Goal: Information Seeking & Learning: Learn about a topic

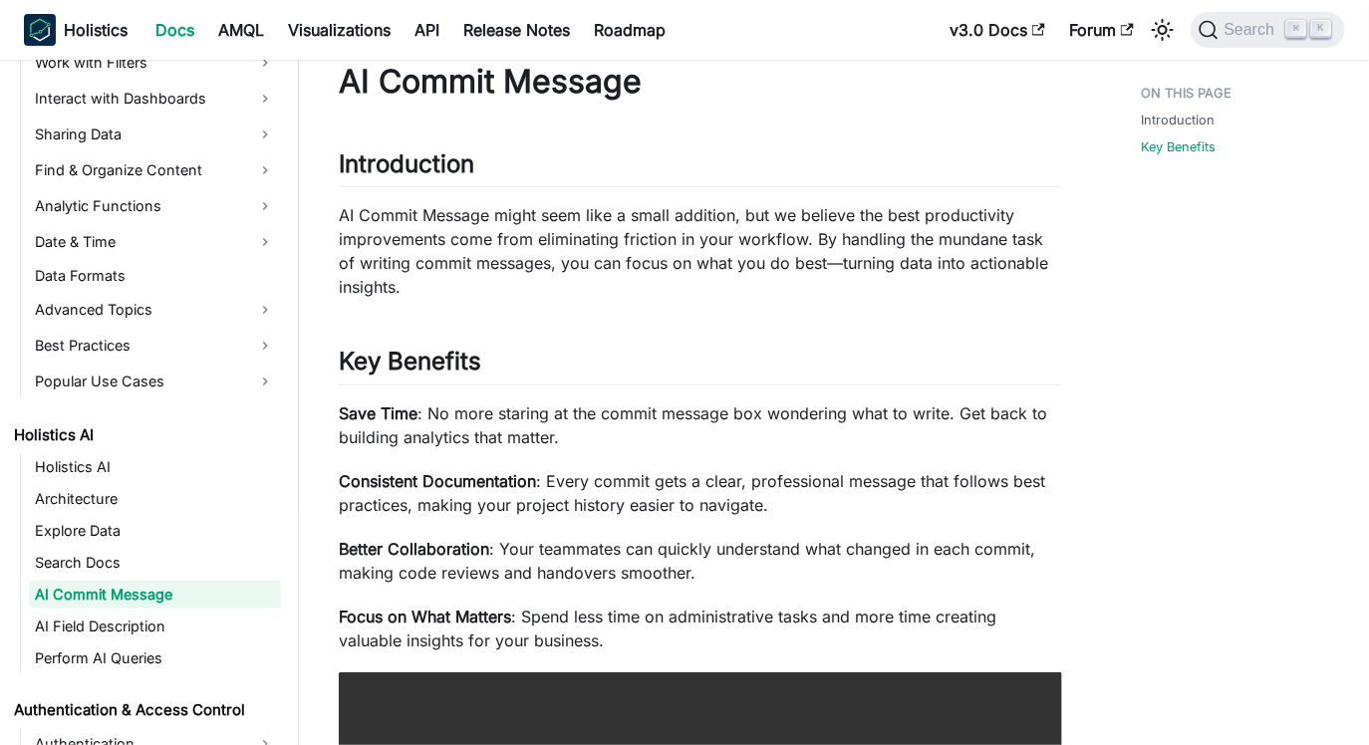
scroll to position [323, 0]
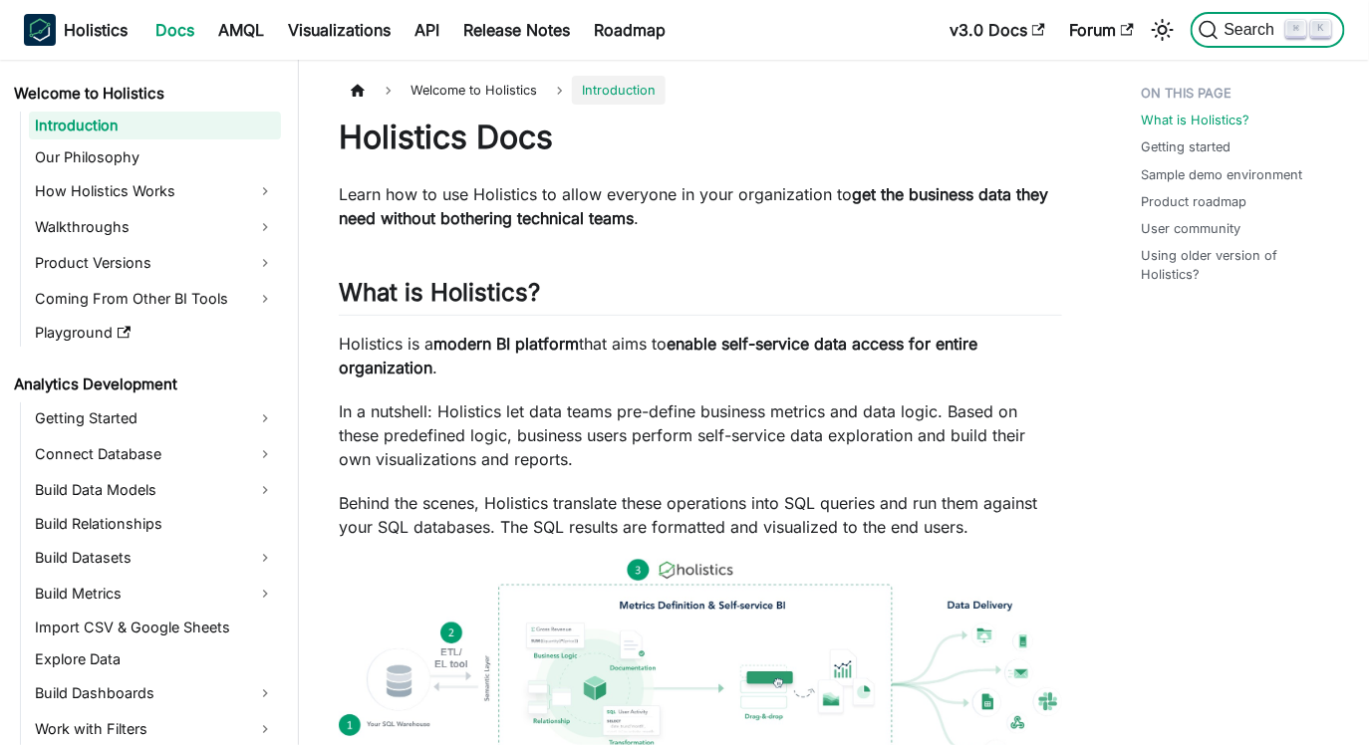
click at [1250, 31] on span "Search" at bounding box center [1252, 30] width 69 height 18
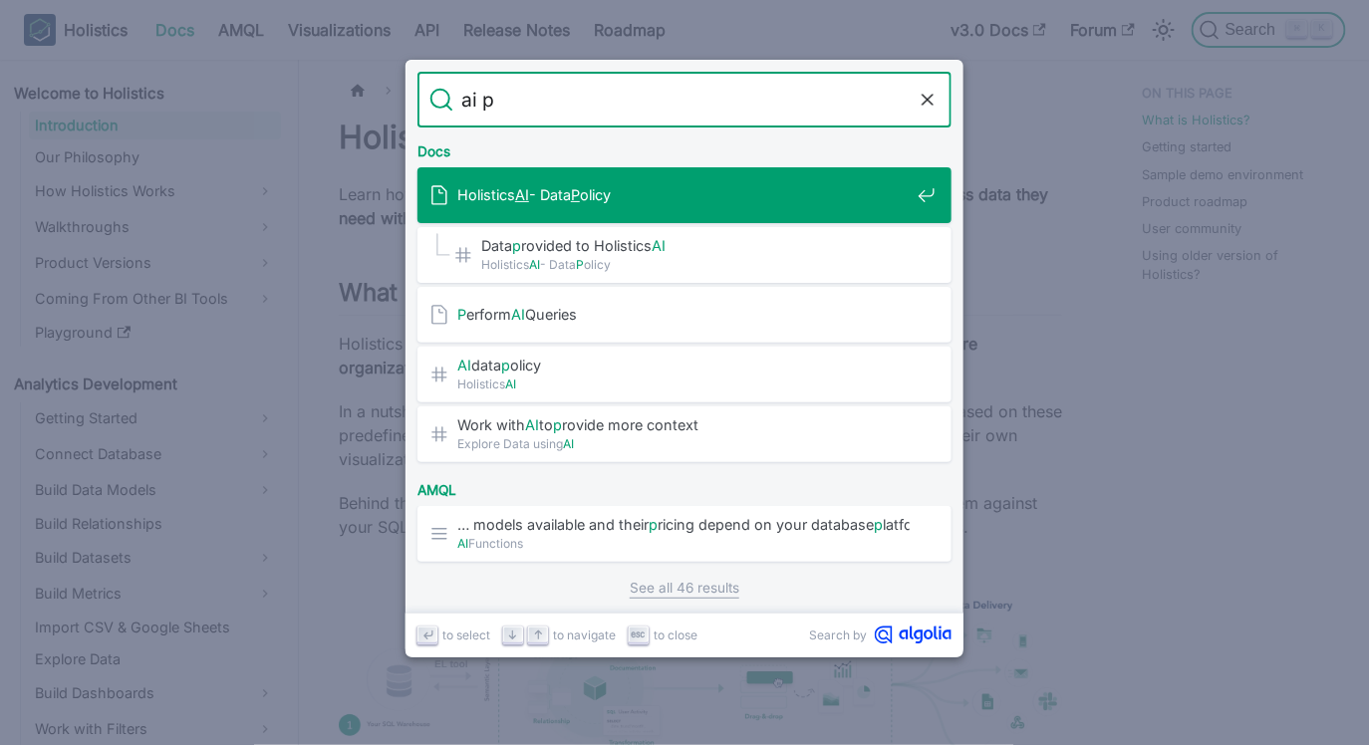
type input "ai po"
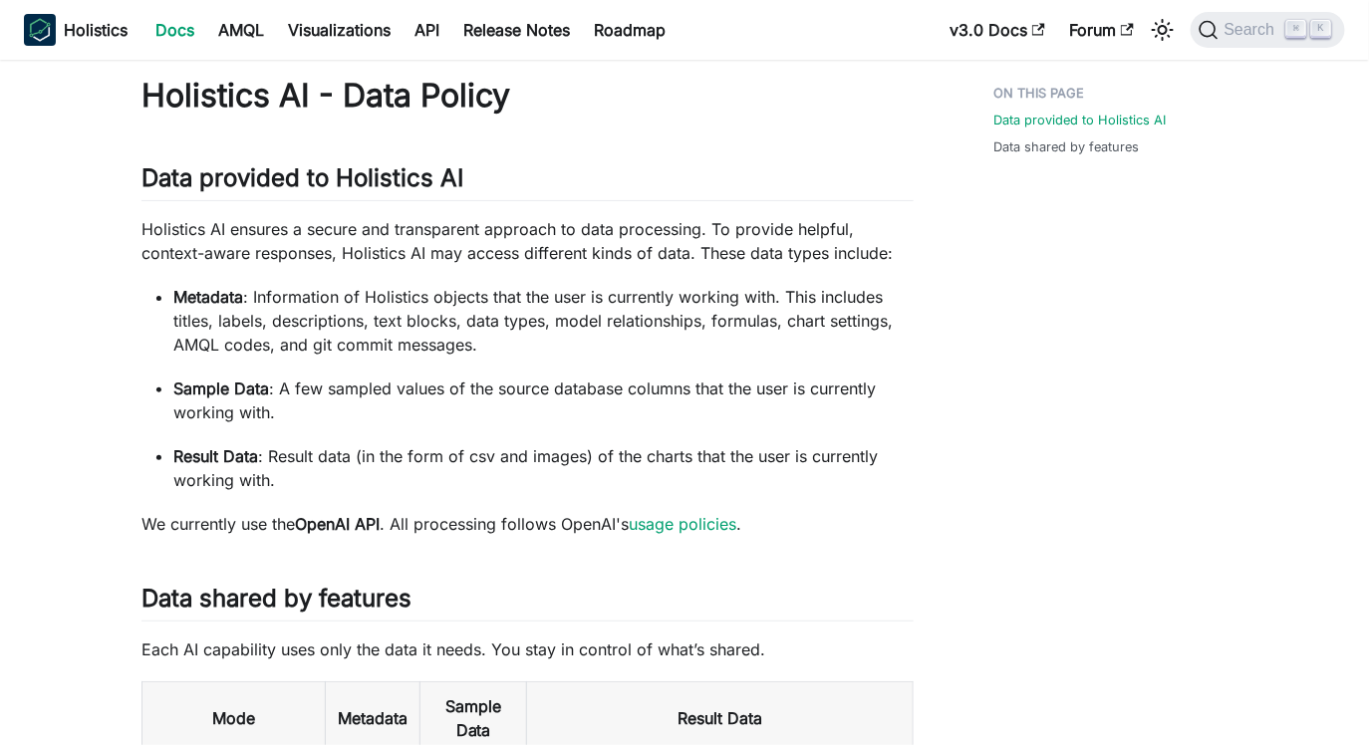
click at [1098, 437] on div "Data provided to Holistics AI Data shared by features" at bounding box center [1095, 572] width 284 height 993
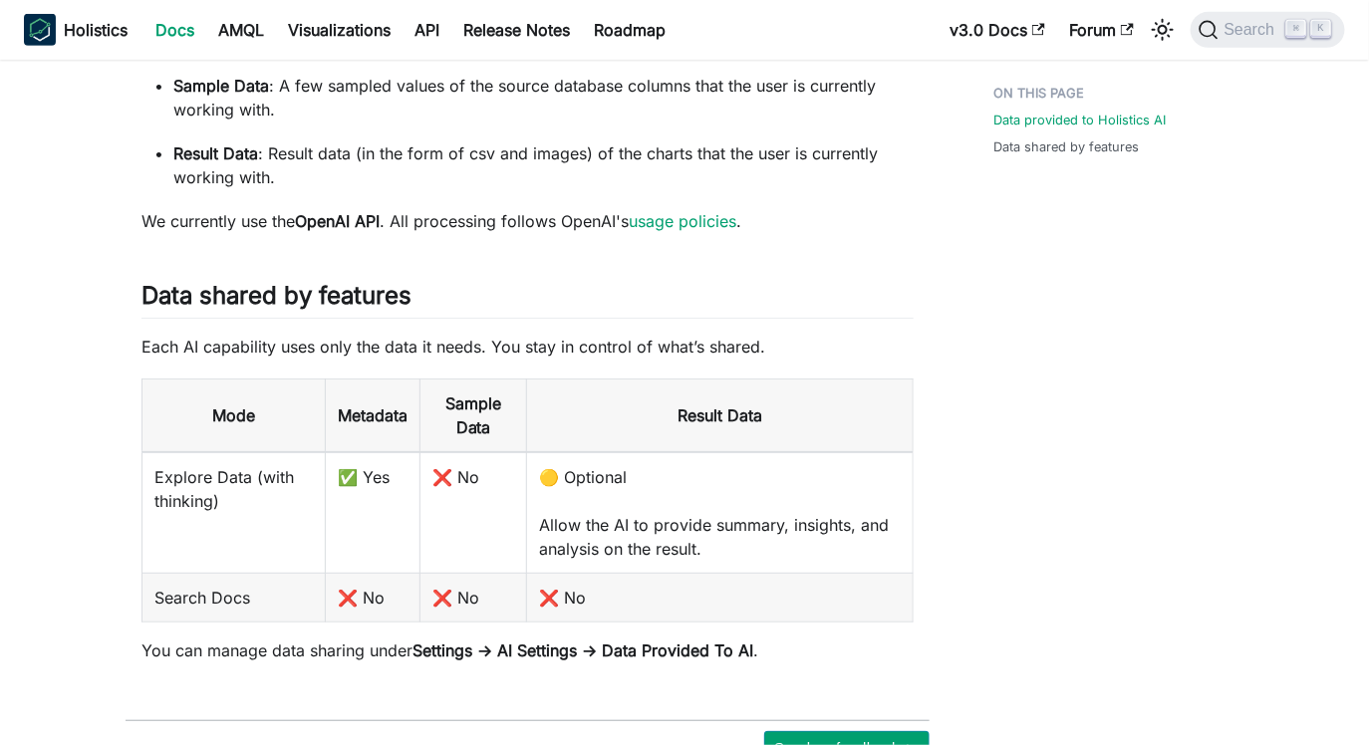
scroll to position [397, 0]
